Goal: Transaction & Acquisition: Download file/media

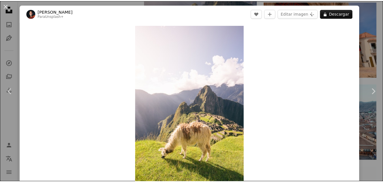
scroll to position [65, 0]
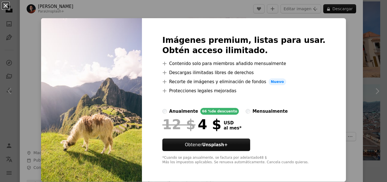
click at [5, 5] on button "An X shape" at bounding box center [5, 5] width 7 height 7
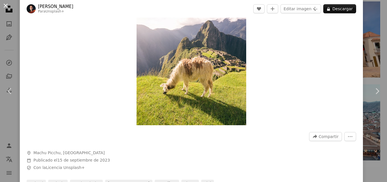
click at [8, 7] on button "An X shape" at bounding box center [5, 5] width 7 height 7
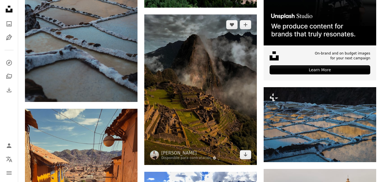
scroll to position [284, 0]
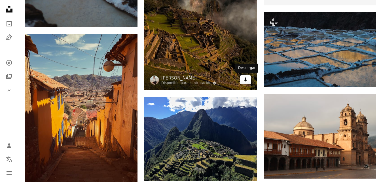
click at [245, 79] on icon "Arrow pointing down" at bounding box center [245, 79] width 5 height 7
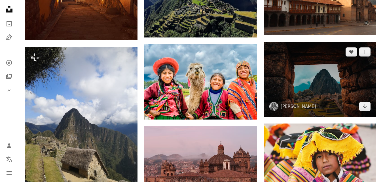
scroll to position [454, 0]
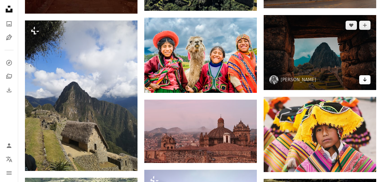
click at [365, 81] on icon "Descargar" at bounding box center [365, 79] width 4 height 4
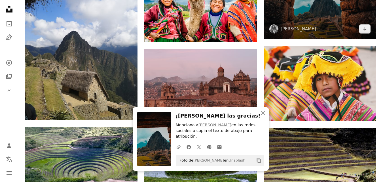
scroll to position [511, 0]
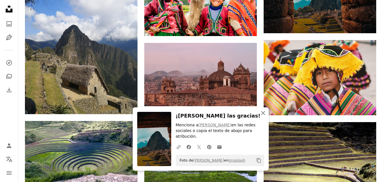
click at [264, 116] on icon "An X shape" at bounding box center [263, 112] width 7 height 7
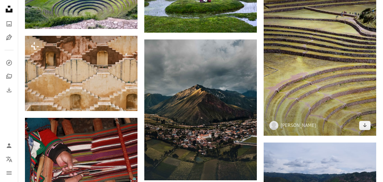
scroll to position [709, 0]
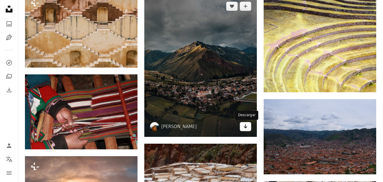
click at [245, 127] on icon "Descargar" at bounding box center [246, 126] width 4 height 4
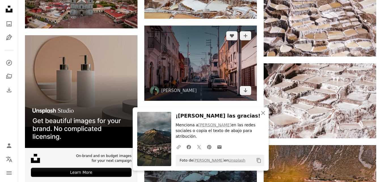
scroll to position [964, 0]
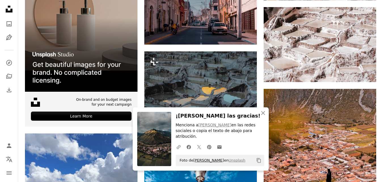
click at [208, 161] on link "[PERSON_NAME]" at bounding box center [208, 160] width 31 height 4
click at [262, 115] on icon "button" at bounding box center [263, 113] width 4 height 4
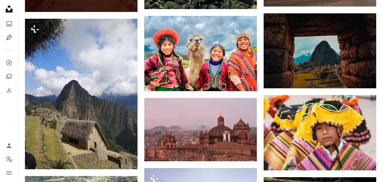
scroll to position [454, 0]
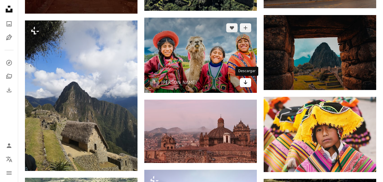
click at [244, 81] on icon "Arrow pointing down" at bounding box center [245, 82] width 5 height 7
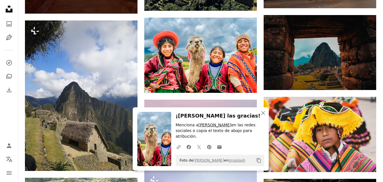
click at [216, 127] on link "[PERSON_NAME]" at bounding box center [215, 125] width 33 height 5
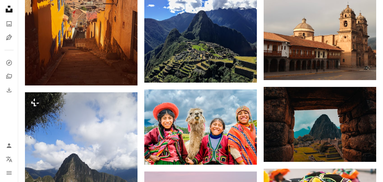
scroll to position [454, 0]
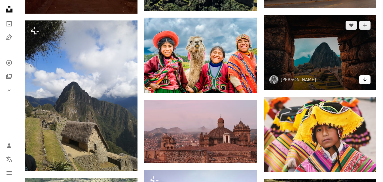
click at [364, 80] on icon "Descargar" at bounding box center [365, 79] width 4 height 4
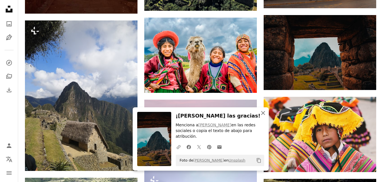
click at [264, 115] on icon "button" at bounding box center [263, 113] width 4 height 4
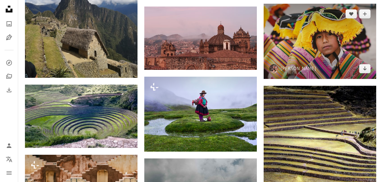
scroll to position [567, 0]
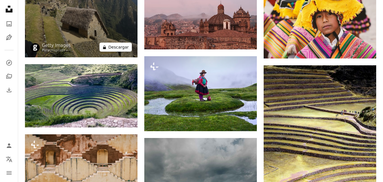
click at [118, 47] on button "A lock Descargar" at bounding box center [116, 47] width 32 height 9
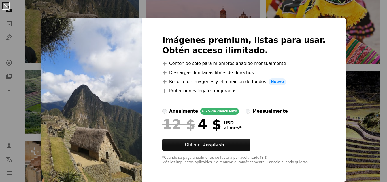
click at [7, 6] on button "An X shape" at bounding box center [5, 5] width 7 height 7
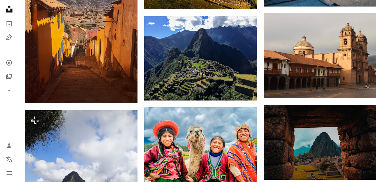
scroll to position [369, 0]
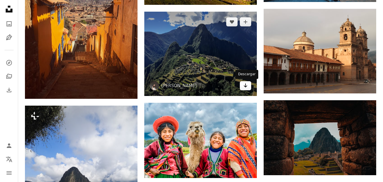
click at [245, 85] on icon "Arrow pointing down" at bounding box center [245, 85] width 5 height 7
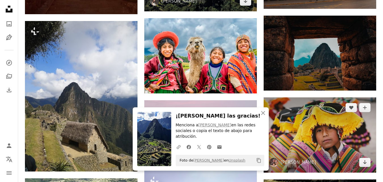
scroll to position [454, 0]
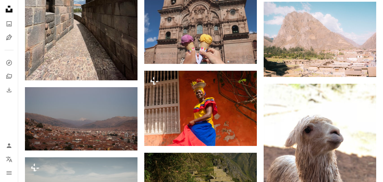
scroll to position [1475, 0]
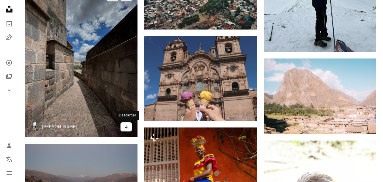
click at [126, 127] on icon "Descargar" at bounding box center [127, 127] width 4 height 4
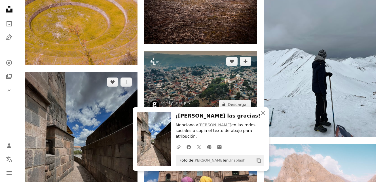
scroll to position [1503, 0]
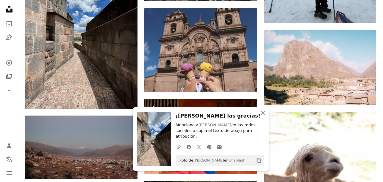
click at [379, 106] on div "Plus sign for Unsplash+ A heart A plus sign [PERSON_NAME] Para Unsplash+ A lock…" at bounding box center [200, 68] width 365 height 2860
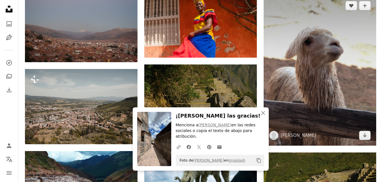
scroll to position [1674, 0]
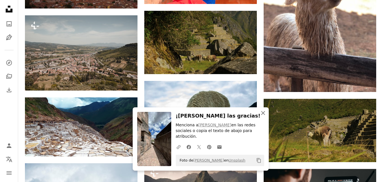
click at [264, 116] on icon "An X shape" at bounding box center [263, 112] width 7 height 7
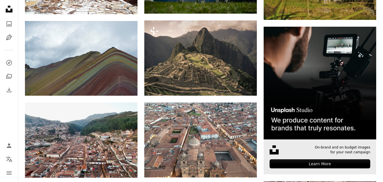
scroll to position [1815, 0]
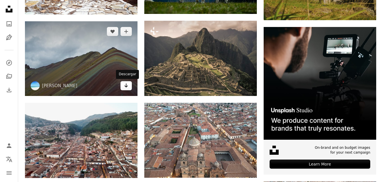
click at [127, 85] on icon "Arrow pointing down" at bounding box center [126, 85] width 5 height 7
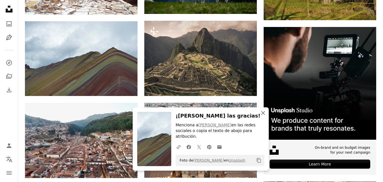
click at [262, 115] on icon "button" at bounding box center [263, 113] width 4 height 4
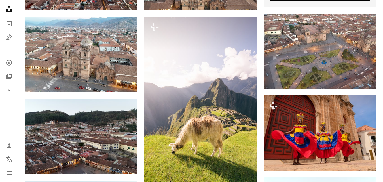
scroll to position [1986, 0]
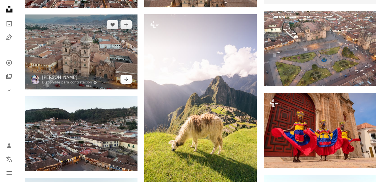
click at [126, 80] on icon "Descargar" at bounding box center [127, 79] width 4 height 4
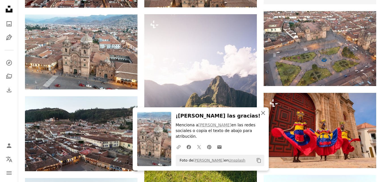
click at [262, 115] on icon "button" at bounding box center [263, 113] width 4 height 4
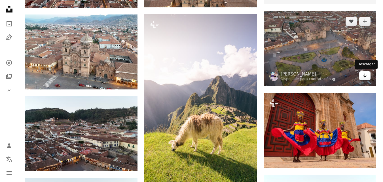
click at [364, 77] on icon "Arrow pointing down" at bounding box center [365, 75] width 5 height 7
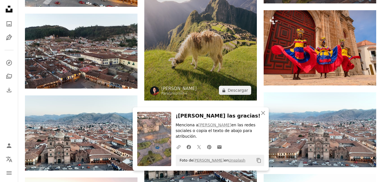
scroll to position [2071, 0]
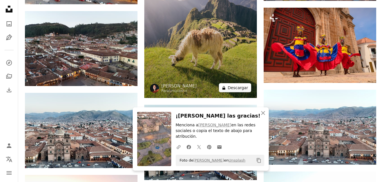
click at [239, 89] on button "A lock Descargar" at bounding box center [235, 87] width 32 height 9
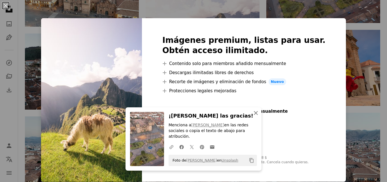
click at [253, 116] on icon "An X shape" at bounding box center [256, 112] width 7 height 7
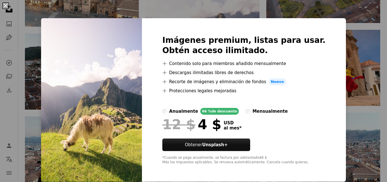
click at [4, 7] on button "An X shape" at bounding box center [5, 5] width 7 height 7
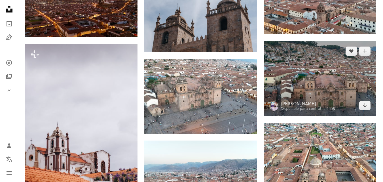
scroll to position [2314, 0]
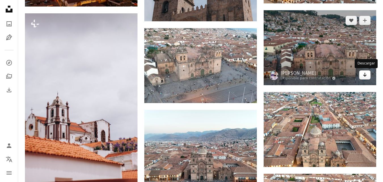
click at [366, 75] on icon "Descargar" at bounding box center [365, 75] width 4 height 4
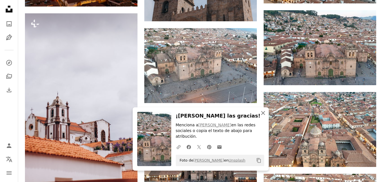
click at [263, 115] on icon "button" at bounding box center [263, 113] width 4 height 4
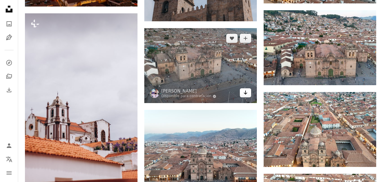
click at [246, 94] on icon "Arrow pointing down" at bounding box center [245, 92] width 5 height 7
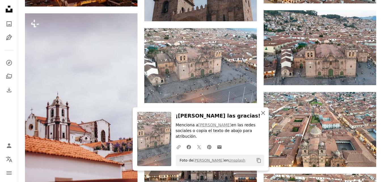
click at [263, 115] on icon "button" at bounding box center [263, 113] width 4 height 4
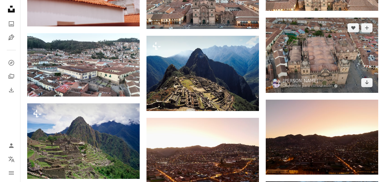
scroll to position [2461, 0]
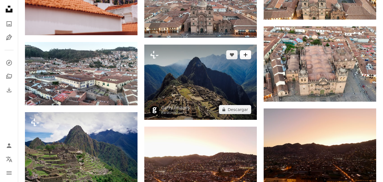
click at [245, 56] on icon "Añade a la colección" at bounding box center [246, 55] width 4 height 4
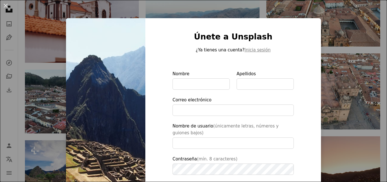
type input "**********"
click at [7, 5] on button "An X shape" at bounding box center [5, 5] width 7 height 7
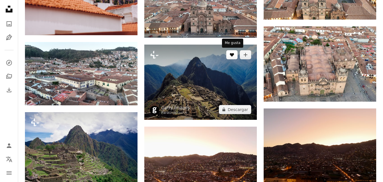
click at [233, 55] on icon "Me gusta" at bounding box center [232, 55] width 4 height 4
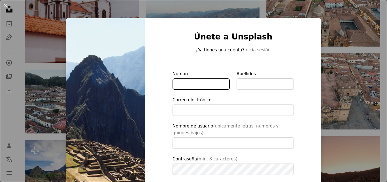
click at [181, 83] on input "Nombre" at bounding box center [201, 83] width 57 height 11
type input "*"
type input "**********"
type input "******"
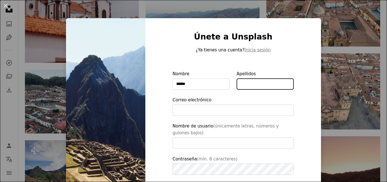
click at [242, 85] on input "Apellidos" at bounding box center [265, 83] width 57 height 11
type input "*******"
click at [199, 104] on div at bounding box center [233, 103] width 121 height 1
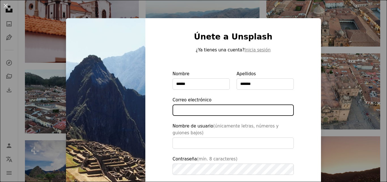
click at [199, 104] on input "Correo electrónico" at bounding box center [233, 109] width 121 height 11
type input "**********"
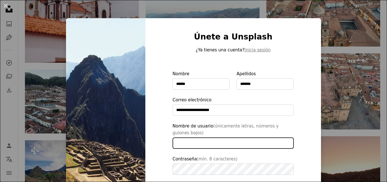
click at [173, 142] on input "Nombre de usuario (únicamente letras, números y guiones bajos)" at bounding box center [233, 142] width 121 height 11
type input "****"
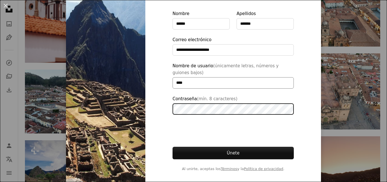
scroll to position [64, 0]
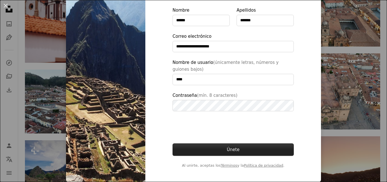
click at [228, 150] on button "Únete" at bounding box center [233, 149] width 121 height 12
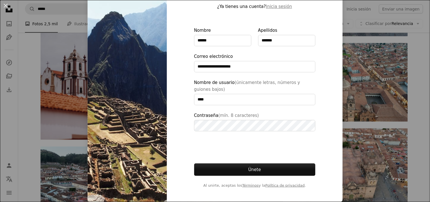
scroll to position [43, 0]
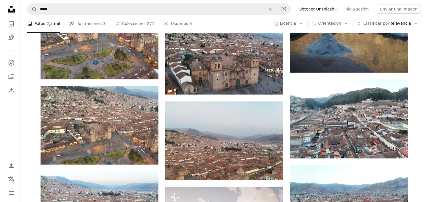
scroll to position [2577, 0]
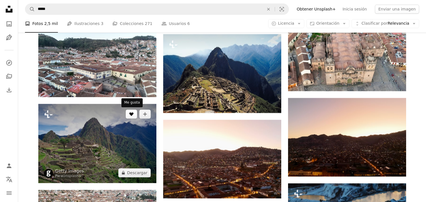
click at [130, 113] on icon "Me gusta" at bounding box center [131, 114] width 4 height 4
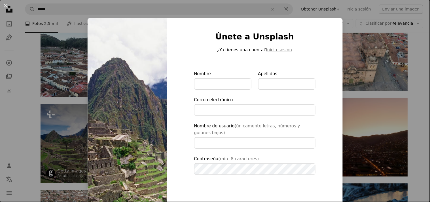
click at [142, 113] on img at bounding box center [127, 131] width 79 height 227
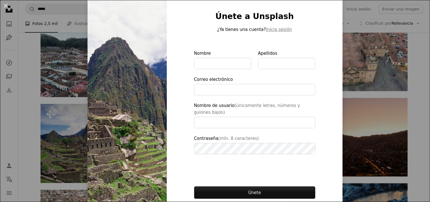
scroll to position [31, 0]
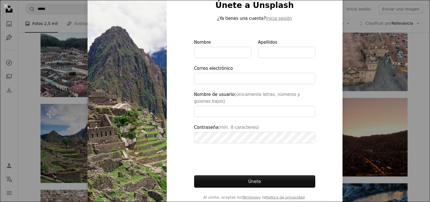
type input "**********"
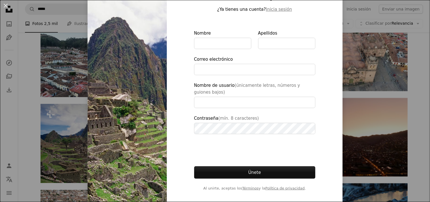
scroll to position [43, 0]
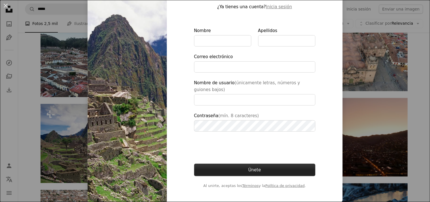
click at [294, 171] on button "Únete" at bounding box center [254, 170] width 121 height 12
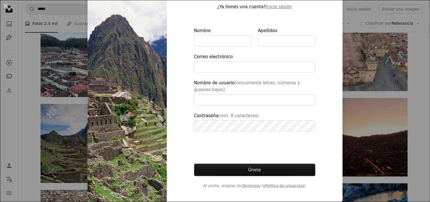
click at [307, 13] on div at bounding box center [254, 18] width 121 height 17
click at [267, 7] on button "Inicia sesión" at bounding box center [279, 6] width 26 height 7
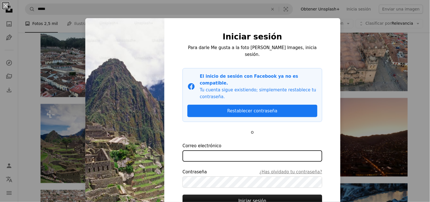
click at [250, 150] on input "Correo electrónico" at bounding box center [253, 155] width 140 height 11
type input "**********"
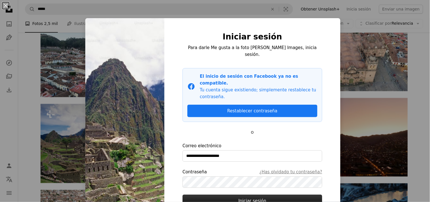
click at [243, 182] on button "Iniciar sesión" at bounding box center [253, 201] width 140 height 12
